Goal: Information Seeking & Learning: Learn about a topic

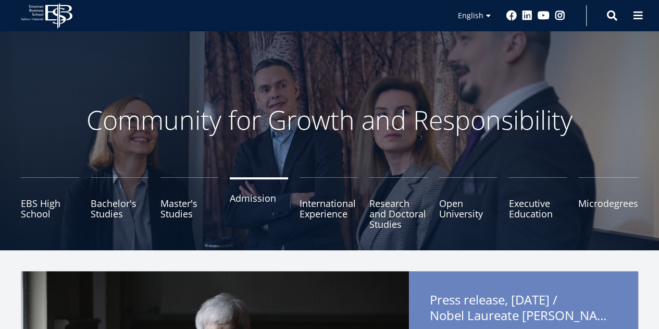
scroll to position [118, 0]
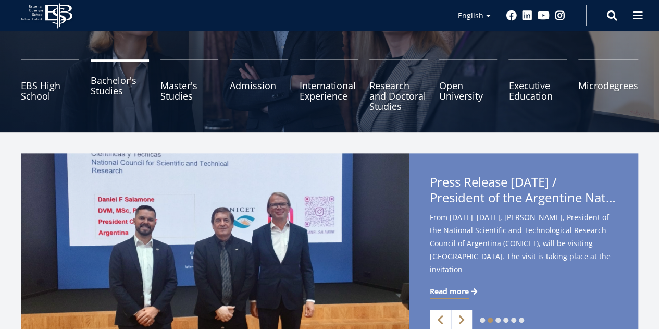
click at [96, 86] on link "Bachelor's Studies" at bounding box center [120, 85] width 58 height 52
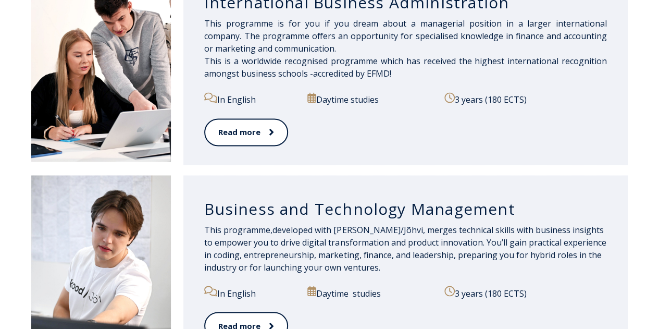
scroll to position [709, 0]
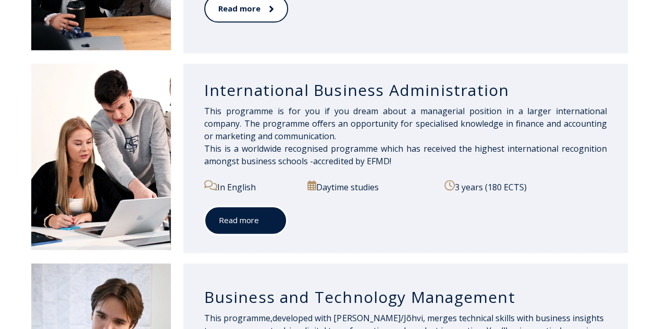
click at [261, 215] on span at bounding box center [266, 220] width 14 height 10
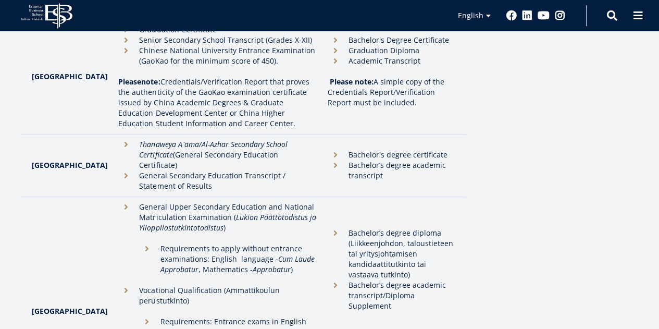
scroll to position [1214, 0]
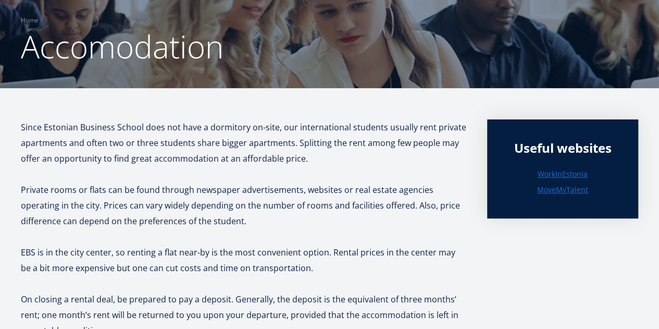
scroll to position [126, 0]
